Goal: Transaction & Acquisition: Purchase product/service

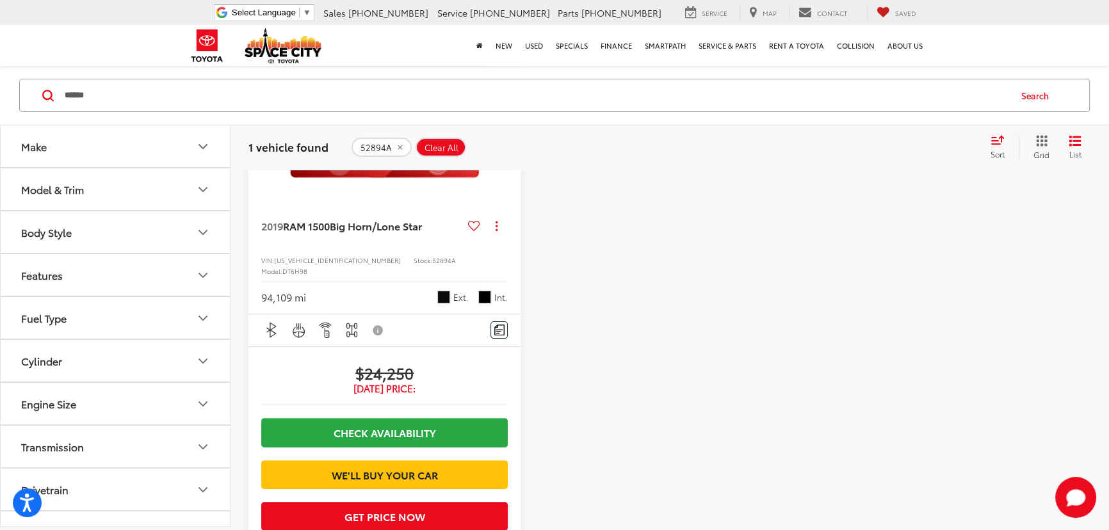
drag, startPoint x: 81, startPoint y: 103, endPoint x: 38, endPoint y: 109, distance: 42.7
click at [38, 108] on div "****** ****** Search" at bounding box center [554, 95] width 1071 height 33
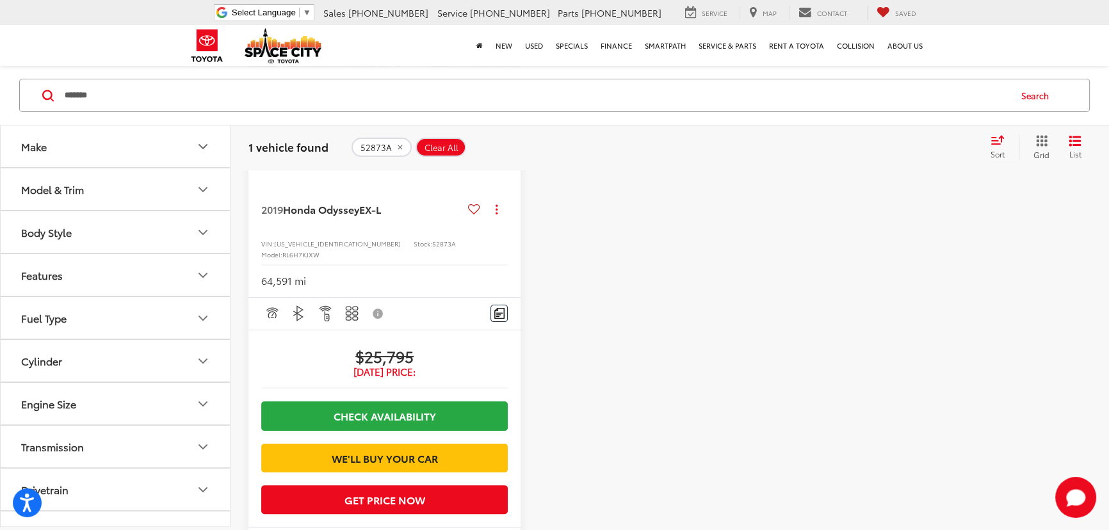
scroll to position [341, 0]
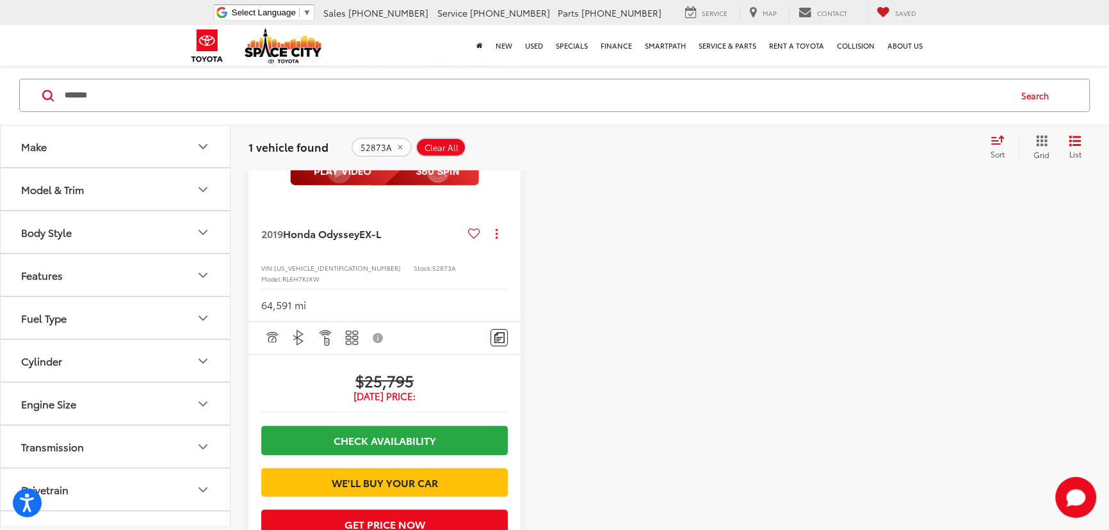
drag, startPoint x: 60, startPoint y: 122, endPoint x: 27, endPoint y: 131, distance: 34.0
click at [27, 131] on div "Make Model & Trim Body Style Features Fuel Type Cylinder Engine Size Transmissi…" at bounding box center [554, 275] width 1109 height 885
paste input "Search by Make, Model, or Keyword"
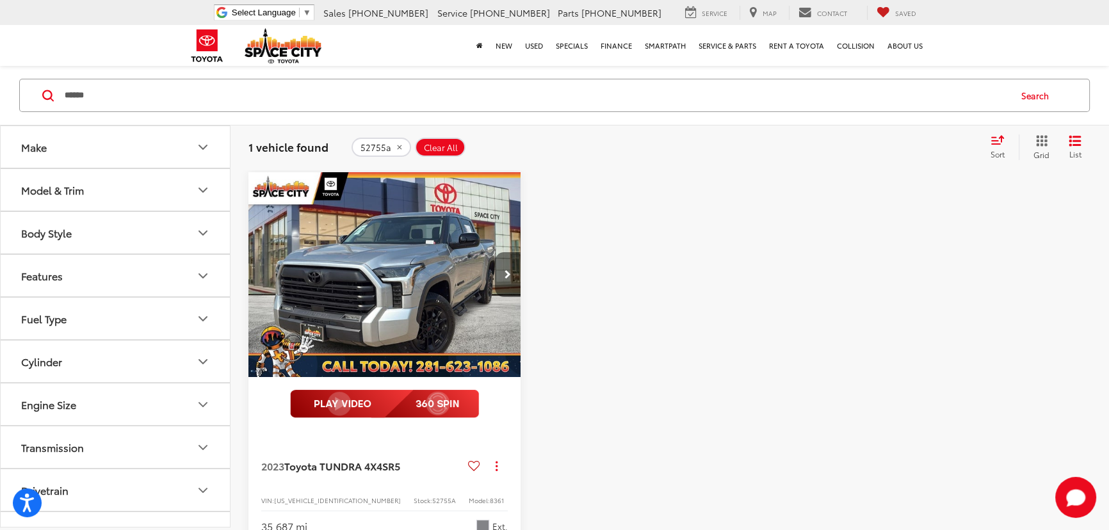
scroll to position [283, 0]
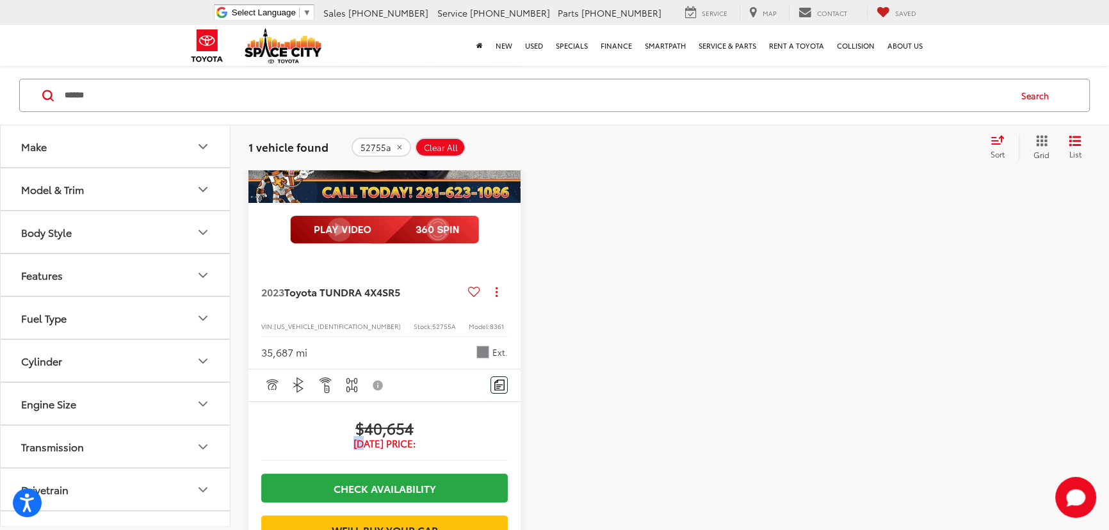
drag, startPoint x: 421, startPoint y: 429, endPoint x: 349, endPoint y: 440, distance: 73.3
click at [352, 439] on div "$40,654 Today's Price:" at bounding box center [384, 434] width 247 height 32
click at [677, 323] on div at bounding box center [670, 344] width 272 height 693
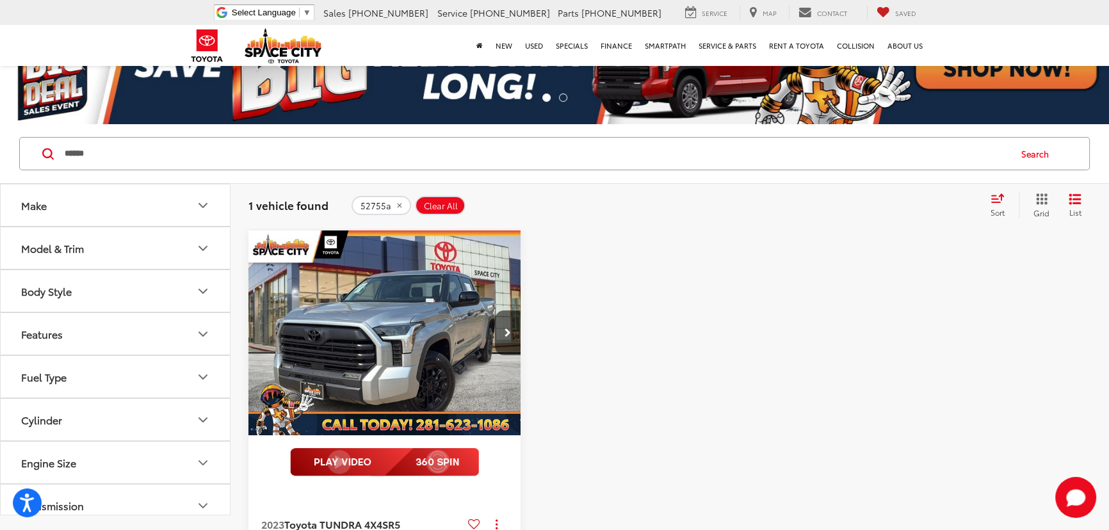
scroll to position [0, 0]
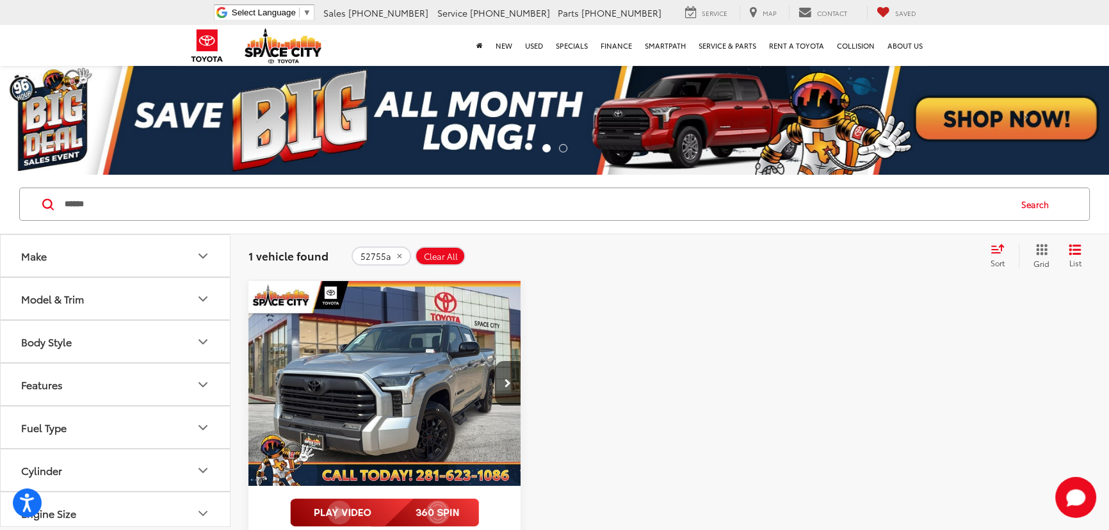
drag, startPoint x: 100, startPoint y: 204, endPoint x: -15, endPoint y: 225, distance: 116.6
click at [0, 225] on html "Accessibility Screen-Reader Guide, Feedback, and Issue Reporting | New window S…" at bounding box center [554, 265] width 1109 height 530
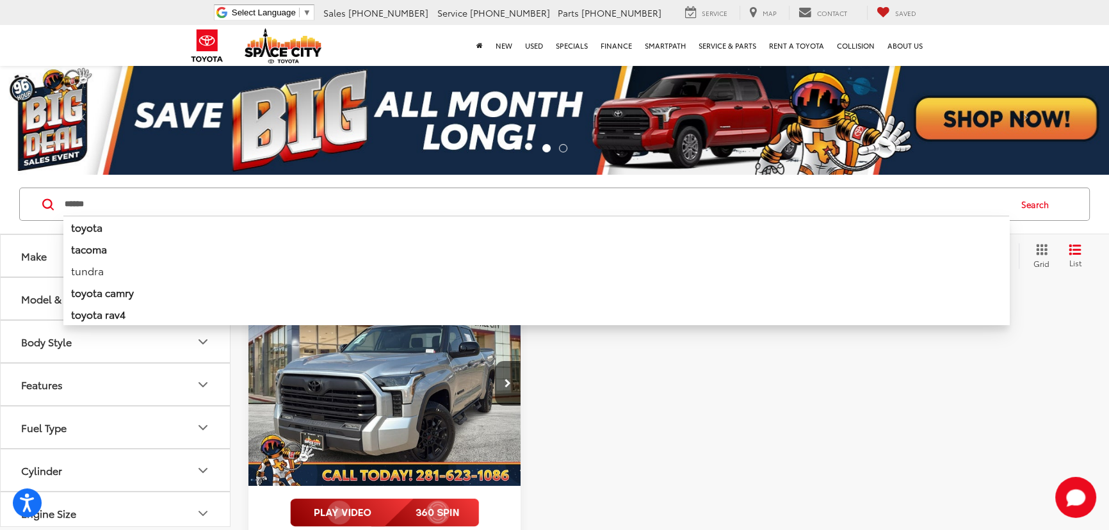
type input "******"
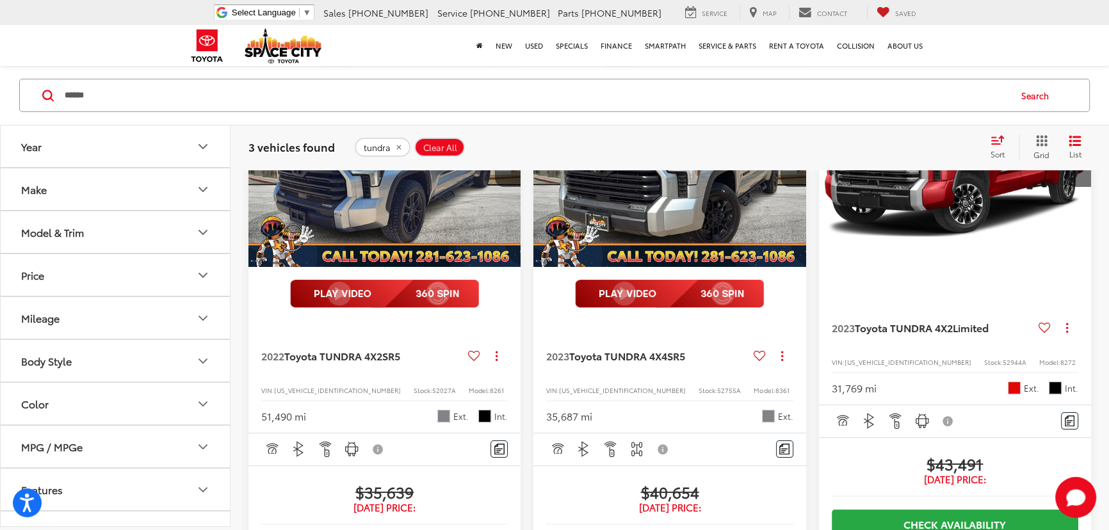
scroll to position [233, 0]
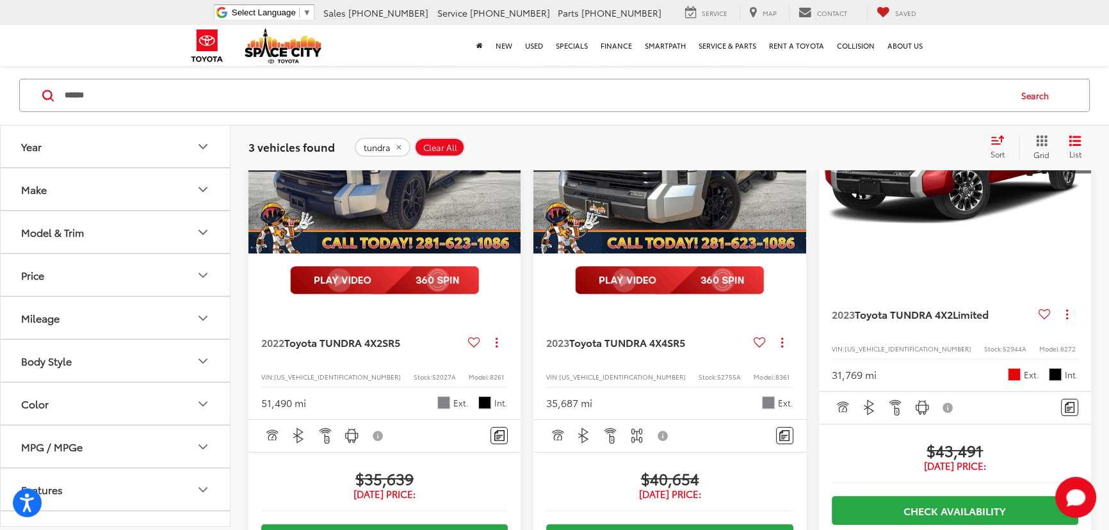
drag, startPoint x: 384, startPoint y: 352, endPoint x: 361, endPoint y: 347, distance: 24.1
click at [361, 347] on div "2022 Toyota TUNDRA 4X2 SR5 Copy Link Share Print View Details VIN: 5TFLA5AB6NX0…" at bounding box center [385, 363] width 272 height 112
click at [518, 350] on div "2022 Toyota TUNDRA 4X2 SR5 Copy Link Share Print View Details VIN: 5TFLA5AB6NX0…" at bounding box center [385, 363] width 272 height 112
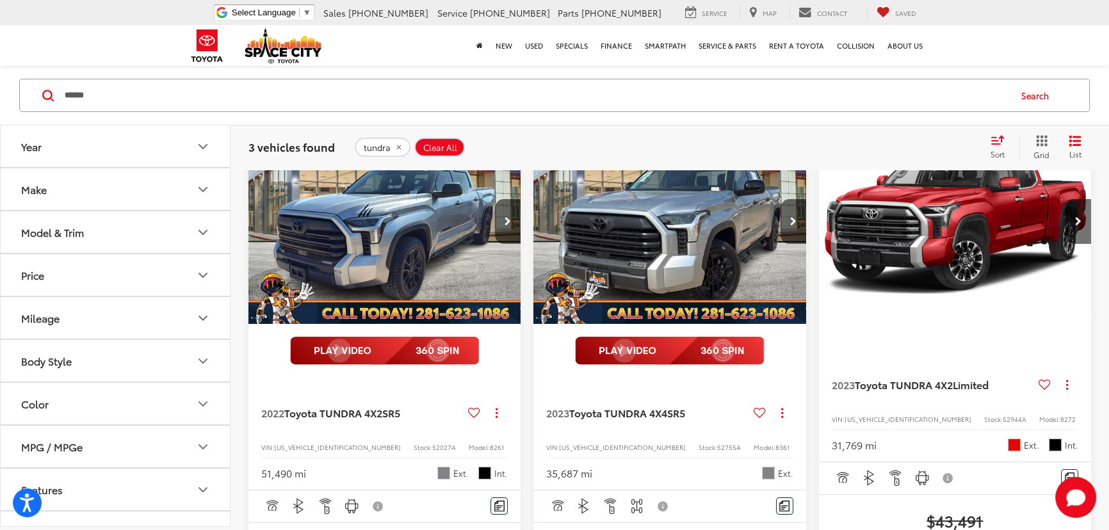
scroll to position [116, 0]
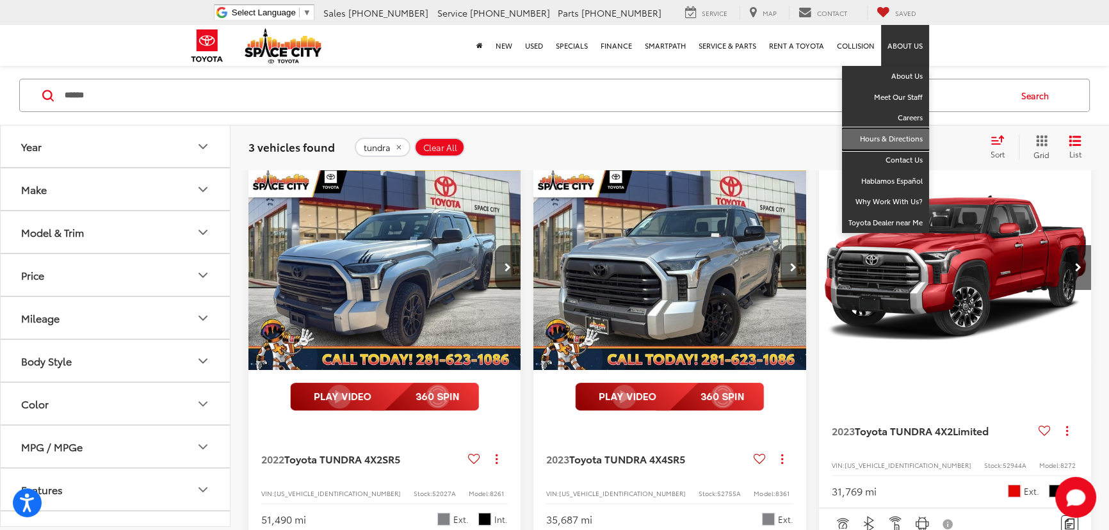
click at [899, 140] on link "Hours & Directions" at bounding box center [885, 139] width 87 height 21
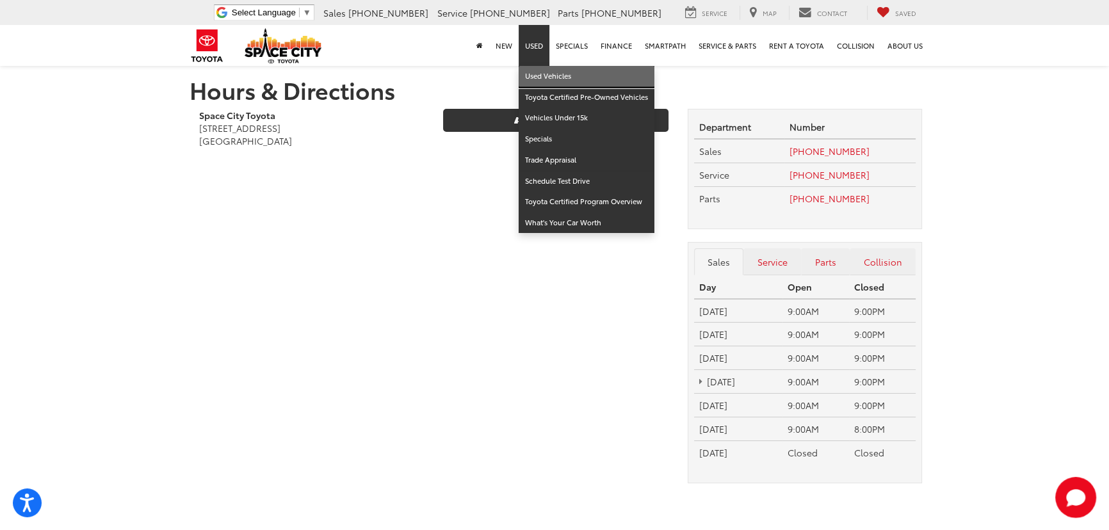
click at [537, 69] on link "Used Vehicles" at bounding box center [587, 76] width 136 height 21
